Goal: Task Accomplishment & Management: Manage account settings

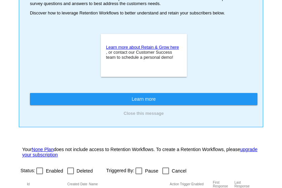
scroll to position [112, 0]
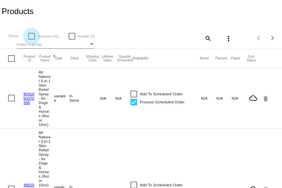
click at [32, 36] on div at bounding box center [31, 36] width 7 height 7
click at [32, 40] on input "Inactive (45)" at bounding box center [31, 40] width 0 height 0
click at [33, 38] on div at bounding box center [31, 36] width 7 height 7
click at [32, 40] on input "Inactive (45)" at bounding box center [31, 40] width 0 height 0
checkbox input "false"
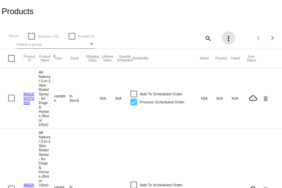
click at [228, 39] on mat-icon "more_vert" at bounding box center [228, 39] width 8 height 8
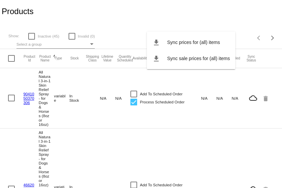
click at [220, 22] on div at bounding box center [141, 94] width 282 height 188
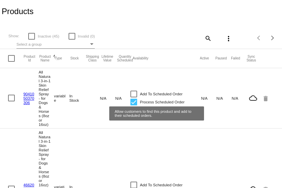
click at [134, 96] on div at bounding box center [133, 94] width 7 height 7
click at [134, 97] on input "Add To Scheduled Order" at bounding box center [133, 97] width 0 height 0
checkbox input "true"
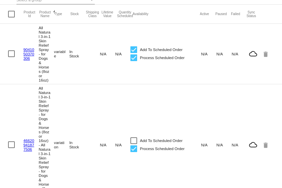
scroll to position [44, 0]
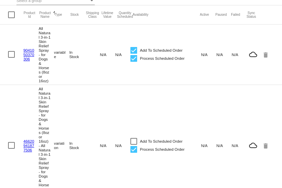
click at [11, 149] on div at bounding box center [11, 145] width 7 height 7
click at [11, 149] on input "checkbox" at bounding box center [11, 149] width 0 height 0
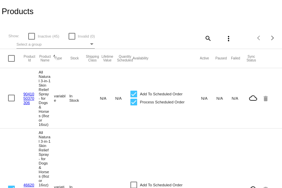
click at [232, 38] on mat-icon "more_vert" at bounding box center [228, 39] width 8 height 8
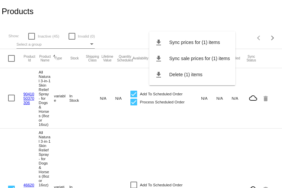
click at [229, 24] on div at bounding box center [141, 94] width 282 height 188
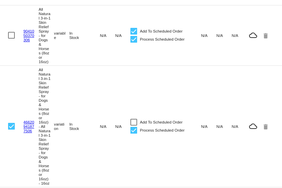
scroll to position [63, 0]
click at [13, 130] on div at bounding box center [11, 126] width 7 height 7
click at [11, 130] on input "checkbox" at bounding box center [11, 130] width 0 height 0
checkbox input "false"
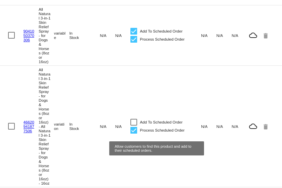
click at [132, 126] on div at bounding box center [133, 122] width 7 height 7
click at [133, 126] on input "Add To Scheduled Order" at bounding box center [133, 126] width 0 height 0
checkbox input "true"
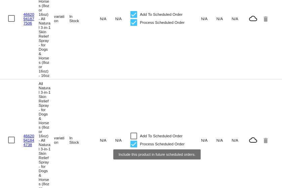
scroll to position [184, 0]
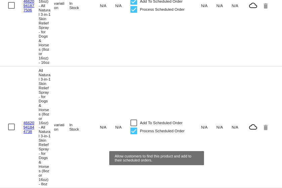
click at [136, 126] on div at bounding box center [133, 123] width 7 height 7
click at [134, 127] on input "Add To Scheduled Order" at bounding box center [133, 126] width 0 height 0
checkbox input "true"
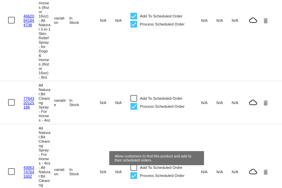
scroll to position [291, 0]
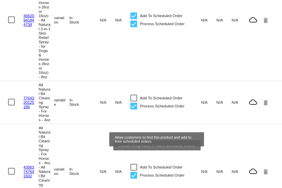
click at [135, 101] on div at bounding box center [133, 98] width 7 height 7
click at [134, 102] on input "Add To Scheduled Order" at bounding box center [133, 101] width 0 height 0
checkbox input "true"
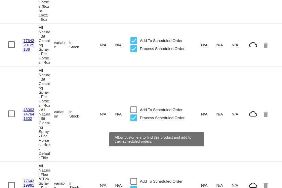
scroll to position [359, 0]
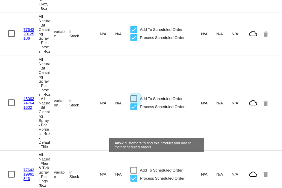
click at [134, 102] on div at bounding box center [133, 98] width 7 height 7
click at [134, 102] on input "Add To Scheduled Order" at bounding box center [133, 102] width 0 height 0
checkbox input "true"
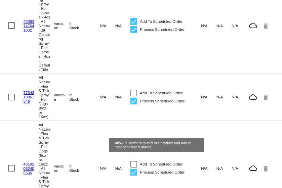
scroll to position [439, 0]
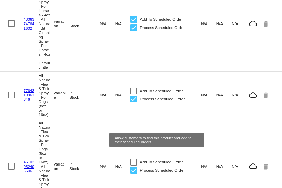
click at [134, 94] on div at bounding box center [133, 91] width 7 height 7
click at [134, 95] on input "Add To Scheduled Order" at bounding box center [133, 94] width 0 height 0
checkbox input "true"
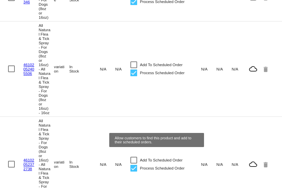
scroll to position [539, 0]
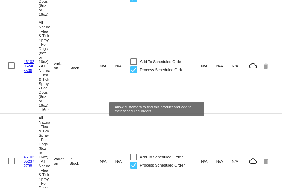
click at [133, 65] on div at bounding box center [133, 61] width 7 height 7
click at [133, 65] on input "Add To Scheduled Order" at bounding box center [133, 65] width 0 height 0
checkbox input "true"
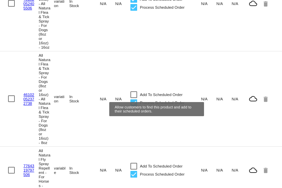
scroll to position [630, 0]
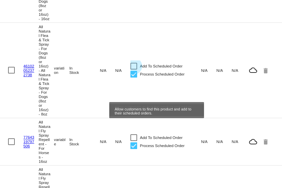
click at [133, 70] on div at bounding box center [133, 66] width 7 height 7
click at [133, 70] on input "Add To Scheduled Order" at bounding box center [133, 70] width 0 height 0
checkbox input "true"
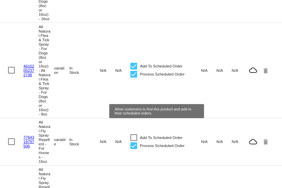
scroll to position [686, 0]
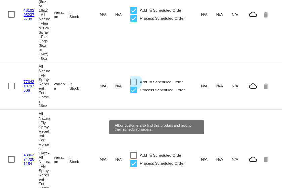
click at [134, 85] on div at bounding box center [133, 82] width 7 height 7
click at [134, 86] on input "Add To Scheduled Order" at bounding box center [133, 85] width 0 height 0
checkbox input "true"
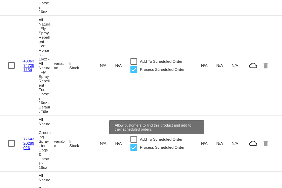
scroll to position [780, 0]
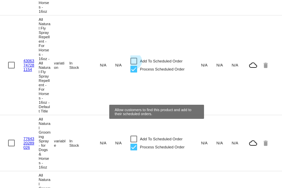
click at [132, 64] on div at bounding box center [133, 61] width 7 height 7
click at [133, 65] on input "Add To Scheduled Order" at bounding box center [133, 64] width 0 height 0
checkbox input "true"
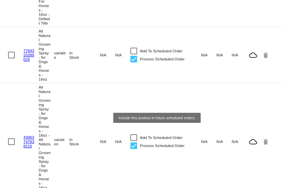
scroll to position [868, 0]
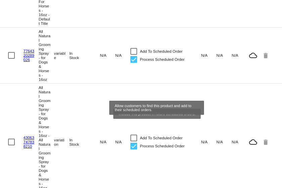
click at [135, 55] on div at bounding box center [133, 51] width 7 height 7
click at [134, 55] on input "Add To Scheduled Order" at bounding box center [133, 55] width 0 height 0
checkbox input "true"
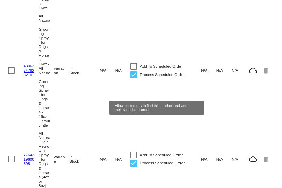
scroll to position [941, 0]
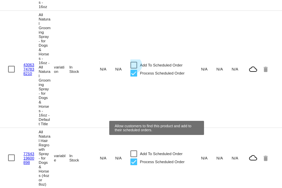
click at [134, 68] on div at bounding box center [133, 65] width 7 height 7
click at [134, 69] on input "Add To Scheduled Order" at bounding box center [133, 68] width 0 height 0
checkbox input "true"
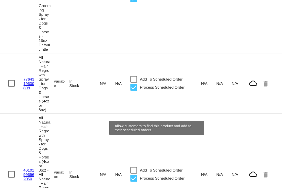
scroll to position [1015, 0]
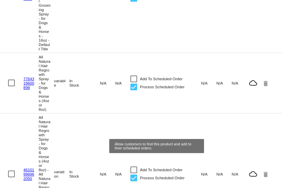
click at [133, 82] on div at bounding box center [133, 79] width 7 height 7
click at [133, 83] on input "Add To Scheduled Order" at bounding box center [133, 82] width 0 height 0
checkbox input "true"
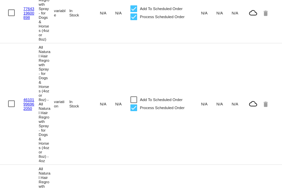
scroll to position [1086, 0]
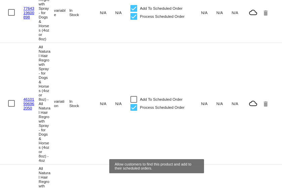
click at [134, 103] on div at bounding box center [133, 99] width 7 height 7
click at [134, 103] on input "Add To Scheduled Order" at bounding box center [133, 103] width 0 height 0
checkbox input "true"
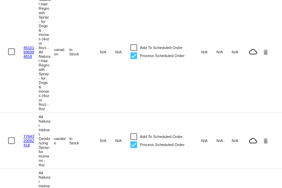
scroll to position [1259, 0]
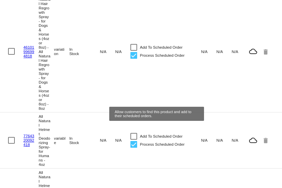
click at [136, 51] on div at bounding box center [133, 47] width 7 height 7
click at [134, 51] on input "Add To Scheduled Order" at bounding box center [133, 51] width 0 height 0
checkbox input "true"
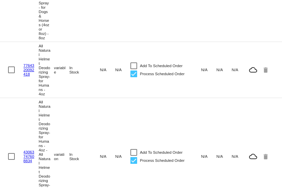
scroll to position [1343, 0]
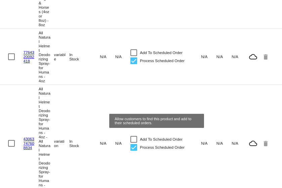
click at [133, 56] on div at bounding box center [133, 52] width 7 height 7
click at [133, 56] on input "Add To Scheduled Order" at bounding box center [133, 56] width 0 height 0
checkbox input "true"
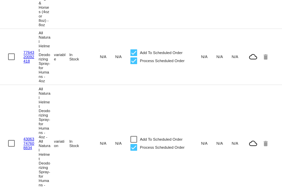
scroll to position [1436, 0]
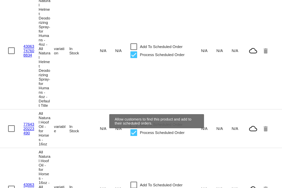
click at [135, 50] on div at bounding box center [133, 46] width 7 height 7
click at [134, 50] on input "Add To Scheduled Order" at bounding box center [133, 50] width 0 height 0
checkbox input "true"
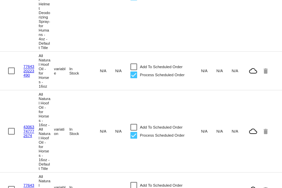
scroll to position [1493, 0]
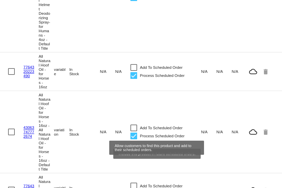
click at [134, 71] on div at bounding box center [133, 67] width 7 height 7
click at [134, 71] on input "Add To Scheduled Order" at bounding box center [133, 71] width 0 height 0
checkbox input "true"
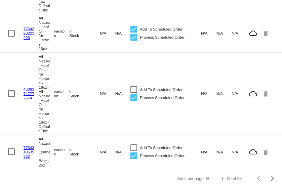
scroll to position [1563, 0]
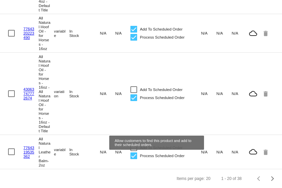
click at [134, 93] on div at bounding box center [133, 89] width 7 height 7
click at [134, 93] on input "Add To Scheduled Order" at bounding box center [133, 93] width 0 height 0
checkbox input "true"
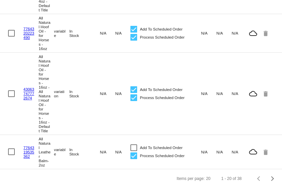
scroll to position [1604, 0]
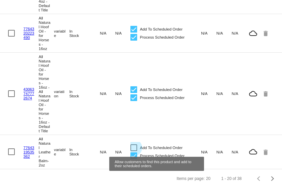
click at [132, 144] on div at bounding box center [133, 147] width 7 height 7
click at [133, 151] on input "Add To Scheduled Order" at bounding box center [133, 151] width 0 height 0
checkbox input "true"
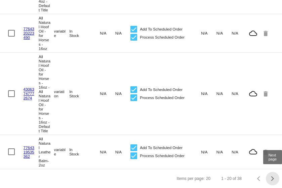
click at [273, 179] on div "Next page" at bounding box center [271, 178] width 5 height 5
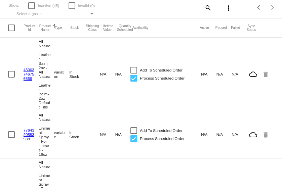
scroll to position [0, 0]
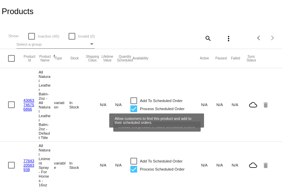
click at [135, 103] on div at bounding box center [133, 100] width 7 height 7
click at [134, 104] on input "Add To Scheduled Order" at bounding box center [133, 104] width 0 height 0
checkbox input "true"
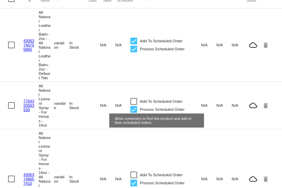
scroll to position [60, 0]
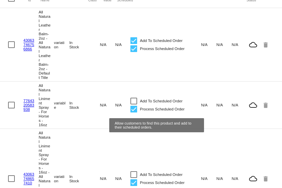
click at [133, 104] on div at bounding box center [133, 101] width 7 height 7
click at [133, 105] on input "Add To Scheduled Order" at bounding box center [133, 104] width 0 height 0
checkbox input "true"
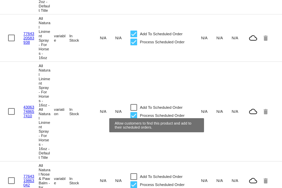
scroll to position [129, 0]
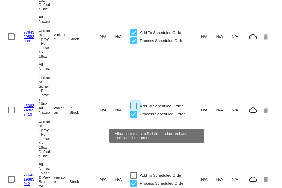
click at [135, 109] on div at bounding box center [133, 106] width 7 height 7
click at [134, 110] on input "Add To Scheduled Order" at bounding box center [133, 109] width 0 height 0
checkbox input "true"
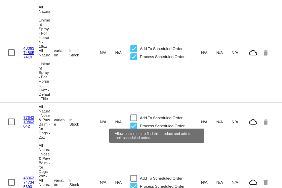
scroll to position [187, 0]
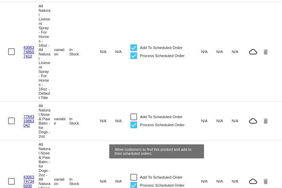
click at [134, 120] on div at bounding box center [133, 116] width 7 height 7
click at [134, 121] on input "Add To Scheduled Order" at bounding box center [133, 120] width 0 height 0
checkbox input "true"
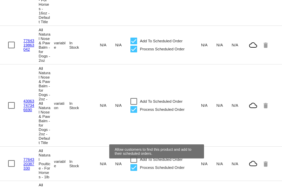
scroll to position [262, 0]
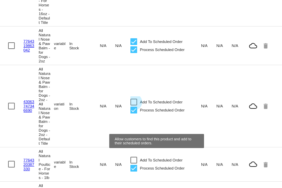
click at [132, 105] on div at bounding box center [133, 102] width 7 height 7
click at [133, 106] on input "Add To Scheduled Order" at bounding box center [133, 105] width 0 height 0
checkbox input "true"
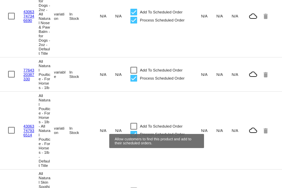
scroll to position [352, 0]
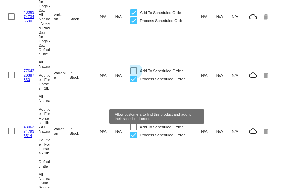
click at [135, 74] on div at bounding box center [133, 70] width 7 height 7
click at [134, 75] on input "Add To Scheduled Order" at bounding box center [133, 74] width 0 height 0
checkbox input "true"
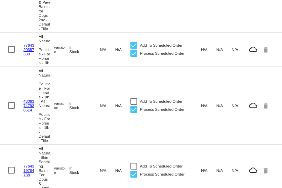
scroll to position [397, 0]
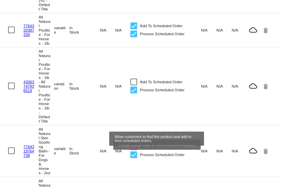
click at [132, 85] on div at bounding box center [133, 82] width 7 height 7
click at [133, 86] on input "Add To Scheduled Order" at bounding box center [133, 85] width 0 height 0
checkbox input "true"
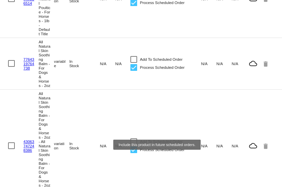
scroll to position [483, 0]
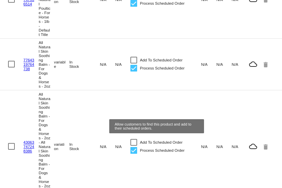
click at [132, 63] on div at bounding box center [133, 60] width 7 height 7
click at [133, 64] on input "Add To Scheduled Order" at bounding box center [133, 63] width 0 height 0
checkbox input "true"
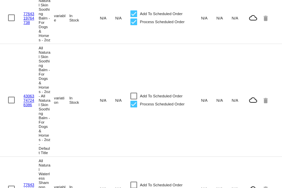
scroll to position [550, 0]
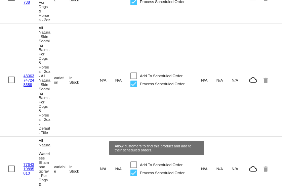
click at [135, 79] on div at bounding box center [133, 76] width 7 height 7
click at [134, 80] on input "Add To Scheduled Order" at bounding box center [133, 79] width 0 height 0
checkbox input "true"
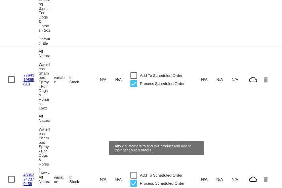
scroll to position [639, 0]
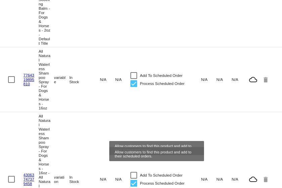
click at [135, 79] on div at bounding box center [133, 75] width 7 height 7
click at [134, 79] on input "Add To Scheduled Order" at bounding box center [133, 79] width 0 height 0
checkbox input "true"
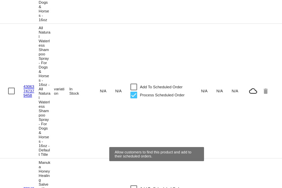
scroll to position [727, 0]
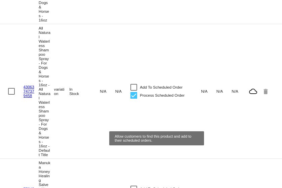
click at [134, 91] on div at bounding box center [133, 87] width 7 height 7
click at [134, 91] on input "Add To Scheduled Order" at bounding box center [133, 91] width 0 height 0
checkbox input "true"
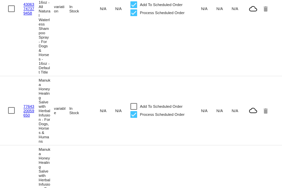
scroll to position [821, 0]
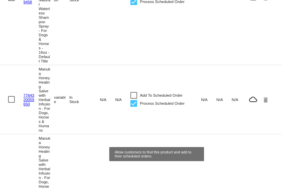
click at [134, 99] on div at bounding box center [133, 95] width 7 height 7
click at [134, 99] on input "Add To Scheduled Order" at bounding box center [133, 99] width 0 height 0
checkbox input "true"
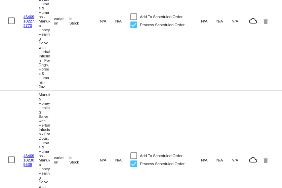
scroll to position [1005, 0]
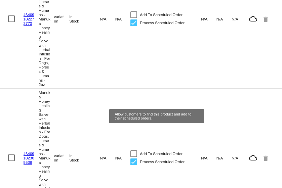
click at [135, 18] on div at bounding box center [133, 14] width 7 height 7
click at [134, 18] on input "Add To Scheduled Order" at bounding box center [133, 18] width 0 height 0
checkbox input "true"
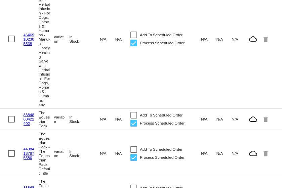
scroll to position [1124, 0]
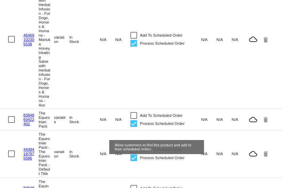
click at [134, 39] on div at bounding box center [133, 35] width 7 height 7
click at [134, 39] on input "Add To Scheduled Order" at bounding box center [133, 39] width 0 height 0
checkbox input "true"
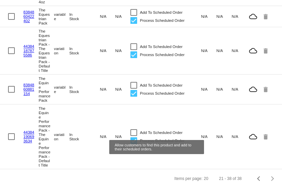
scroll to position [1230, 0]
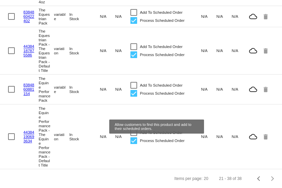
click at [135, 16] on div at bounding box center [133, 12] width 7 height 7
click at [134, 16] on input "Add To Scheduled Order" at bounding box center [133, 16] width 0 height 0
checkbox input "true"
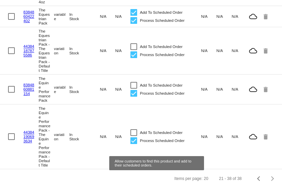
click at [135, 50] on div at bounding box center [133, 46] width 7 height 7
click at [134, 50] on input "Add To Scheduled Order" at bounding box center [133, 50] width 0 height 0
checkbox input "true"
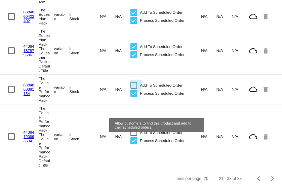
click at [134, 89] on div at bounding box center [133, 85] width 7 height 7
click at [134, 89] on input "Add To Scheduled Order" at bounding box center [133, 89] width 0 height 0
checkbox input "true"
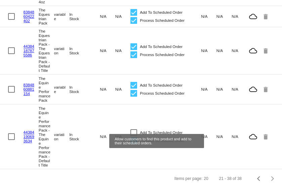
click at [133, 136] on div at bounding box center [133, 132] width 7 height 7
click at [133, 136] on input "Add To Scheduled Order" at bounding box center [133, 136] width 0 height 0
checkbox input "true"
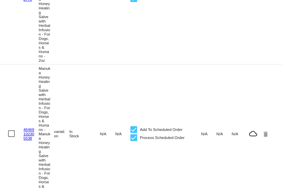
scroll to position [1338, 0]
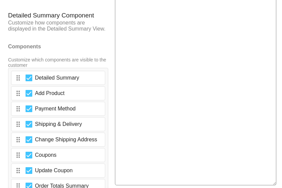
scroll to position [1150, 0]
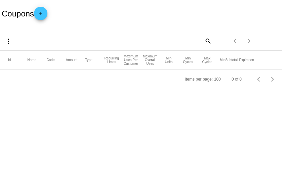
click at [44, 12] on mat-icon "add" at bounding box center [41, 15] width 8 height 8
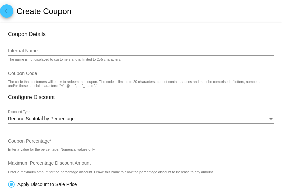
click at [59, 49] on input "Internal Name" at bounding box center [141, 50] width 266 height 5
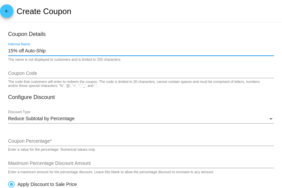
type input "15% off Auto-Ship"
click at [58, 73] on input "Coupon Code" at bounding box center [141, 73] width 266 height 5
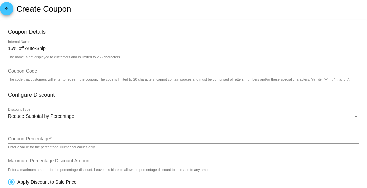
scroll to position [2, 0]
click at [6, 8] on mat-icon "arrow_back" at bounding box center [7, 11] width 8 height 8
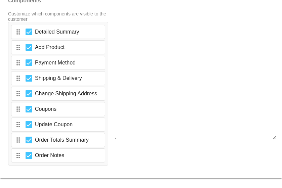
scroll to position [1242, 0]
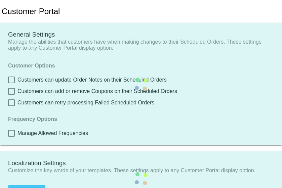
type input "Shop now to create a new Subscription"
type input "[URL][DOMAIN_NAME]"
type input "1"
type input "20"
type input "500"
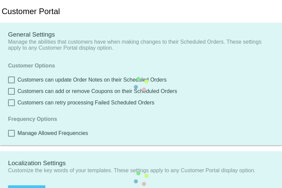
type input "500"
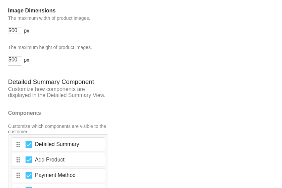
scroll to position [1084, 0]
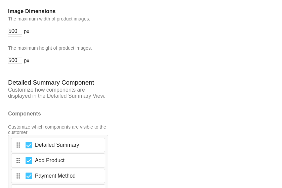
click at [49, 99] on p "Customize how components are displayed in the Detailed Summary View." at bounding box center [58, 93] width 100 height 12
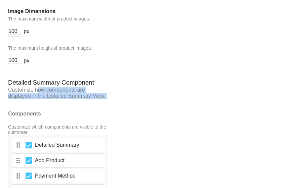
click at [49, 99] on p "Customize how components are displayed in the Detailed Summary View." at bounding box center [58, 93] width 100 height 12
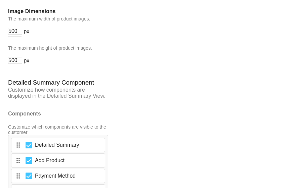
click at [46, 86] on h3 "Detailed Summary Component" at bounding box center [58, 82] width 100 height 7
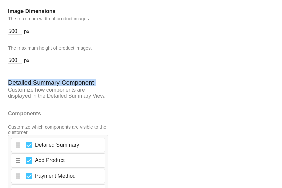
click at [46, 86] on h3 "Detailed Summary Component" at bounding box center [58, 82] width 100 height 7
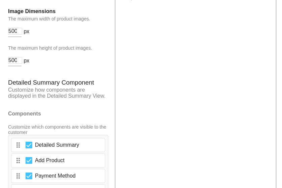
click at [70, 86] on h3 "Detailed Summary Component" at bounding box center [58, 82] width 100 height 7
click at [50, 86] on h3 "Detailed Summary Component" at bounding box center [58, 82] width 100 height 7
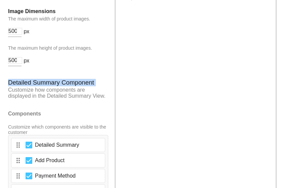
click at [50, 86] on h3 "Detailed Summary Component" at bounding box center [58, 82] width 100 height 7
click at [8, 86] on h3 "Detailed Summary Component" at bounding box center [58, 82] width 100 height 7
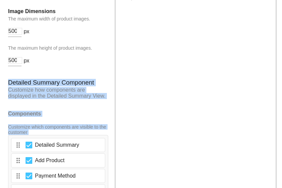
drag, startPoint x: 8, startPoint y: 105, endPoint x: 112, endPoint y: 105, distance: 104.4
click at [93, 86] on h3 "Detailed Summary Component" at bounding box center [58, 82] width 100 height 7
drag, startPoint x: 108, startPoint y: 121, endPoint x: 7, endPoint y: 106, distance: 102.2
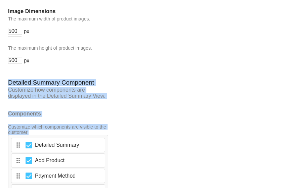
drag, startPoint x: 8, startPoint y: 106, endPoint x: 106, endPoint y: 121, distance: 99.2
click at [106, 99] on p "Customize how components are displayed in the Detailed Summary View." at bounding box center [58, 93] width 100 height 12
drag, startPoint x: 107, startPoint y: 121, endPoint x: 3, endPoint y: 107, distance: 104.6
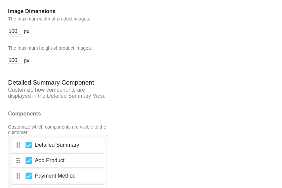
click at [9, 86] on h3 "Detailed Summary Component" at bounding box center [58, 82] width 100 height 7
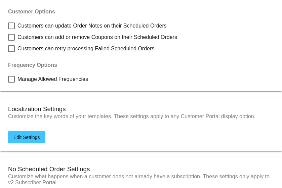
scroll to position [61, 0]
